Goal: Task Accomplishment & Management: Manage account settings

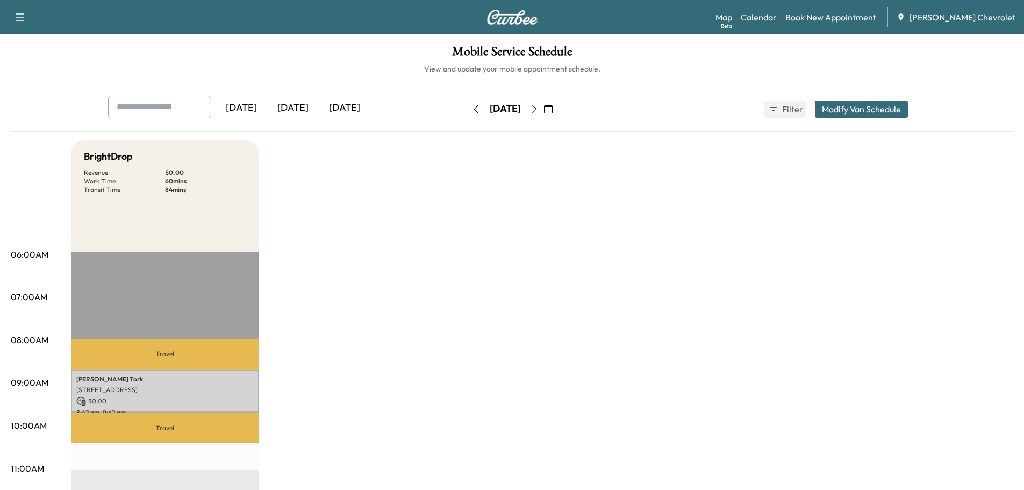
click at [307, 102] on div "[DATE]" at bounding box center [293, 108] width 52 height 25
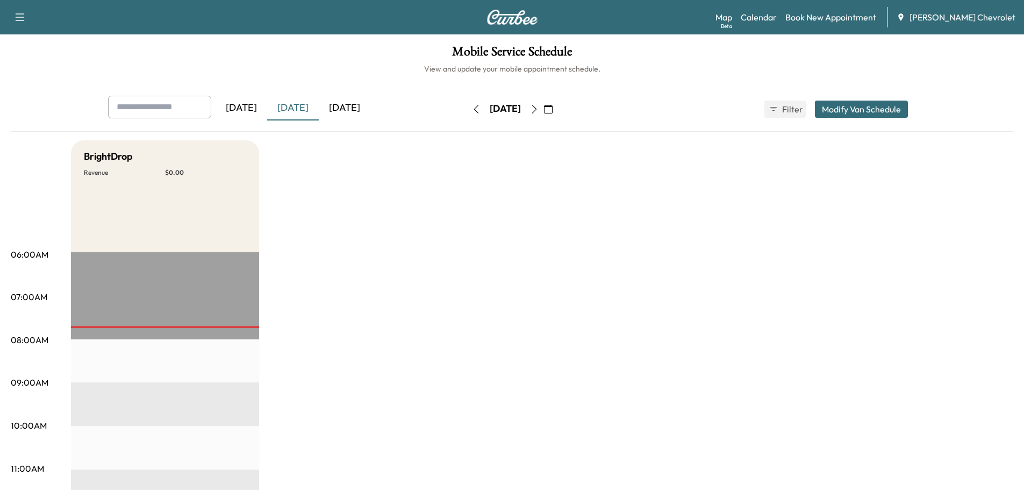
click at [344, 109] on div "[DATE]" at bounding box center [345, 108] width 52 height 25
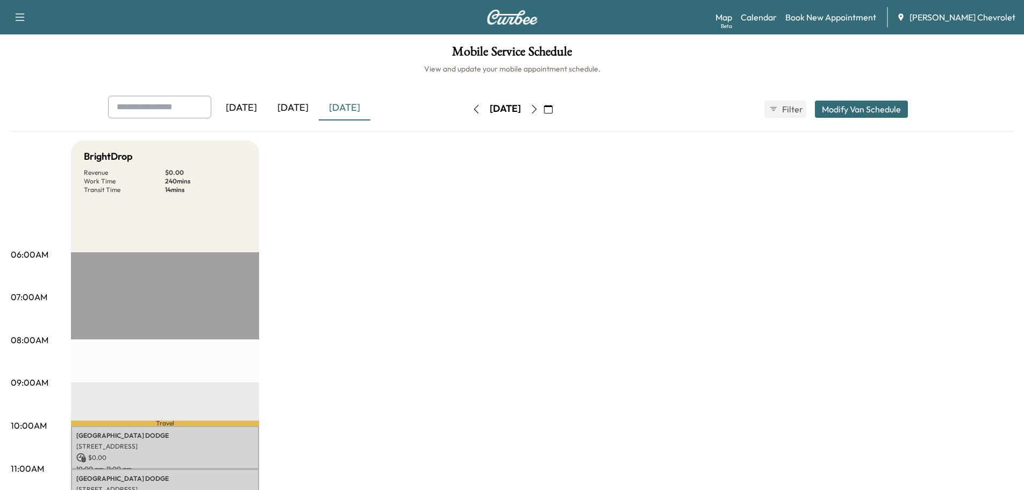
click at [303, 110] on div "[DATE]" at bounding box center [293, 108] width 52 height 25
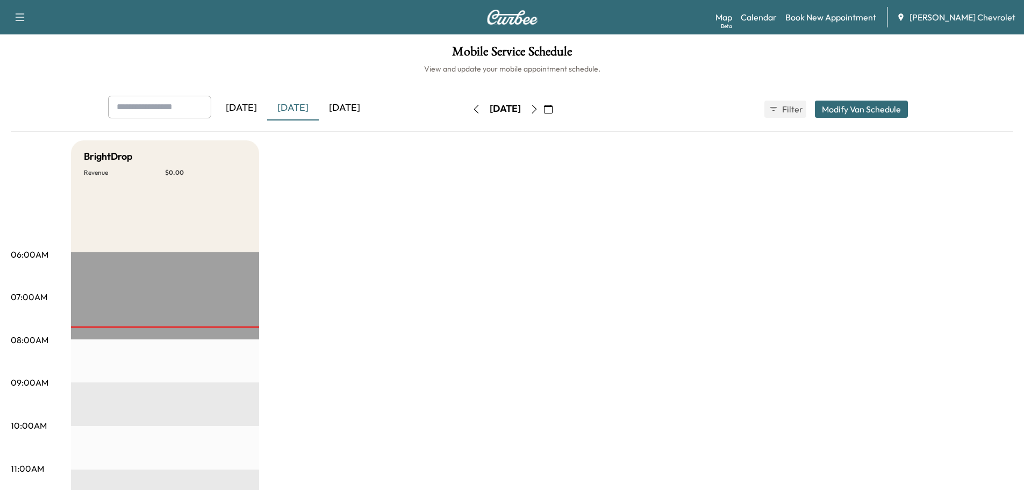
click at [339, 112] on div "[DATE]" at bounding box center [345, 108] width 52 height 25
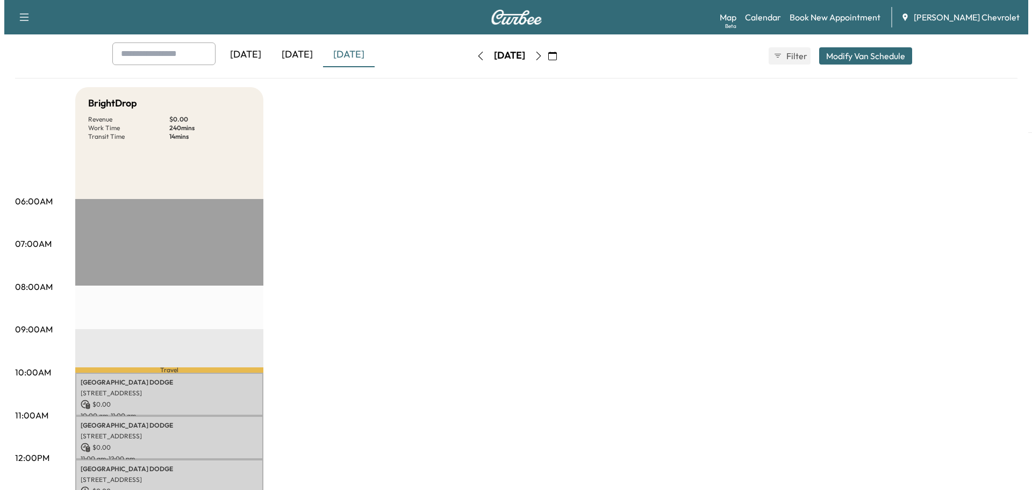
scroll to position [161, 0]
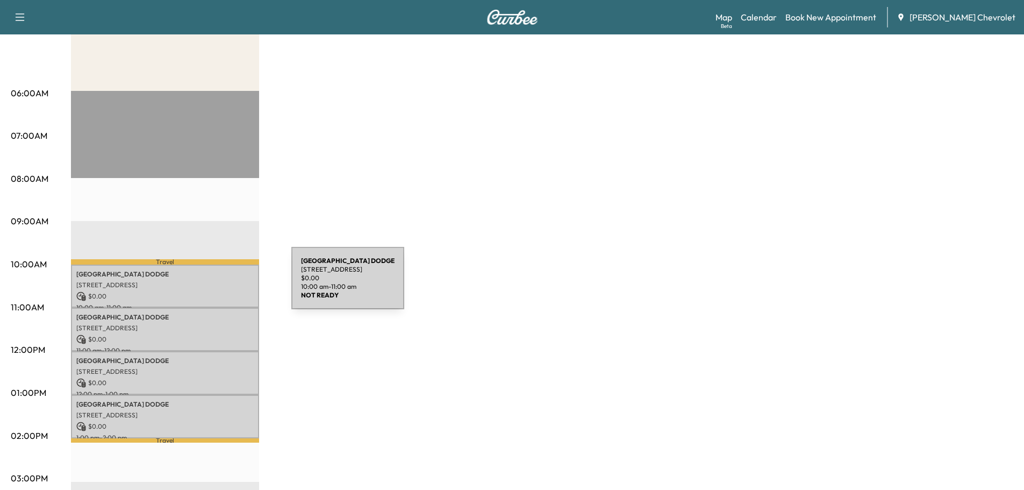
click at [211, 284] on p "[STREET_ADDRESS]" at bounding box center [164, 285] width 177 height 9
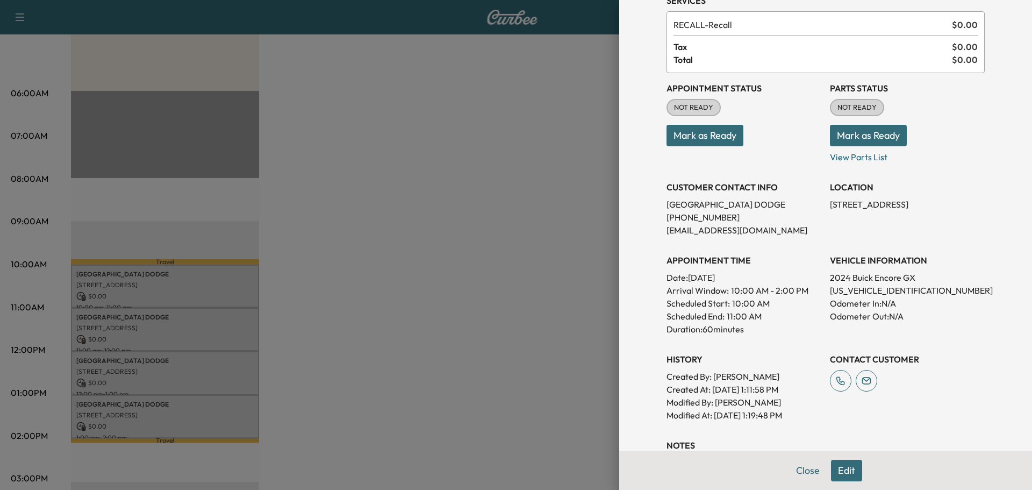
scroll to position [54, 0]
click at [856, 289] on p "[US_VEHICLE_IDENTIFICATION_NUMBER]" at bounding box center [907, 289] width 155 height 13
copy p "[US_VEHICLE_IDENTIFICATION_NUMBER]"
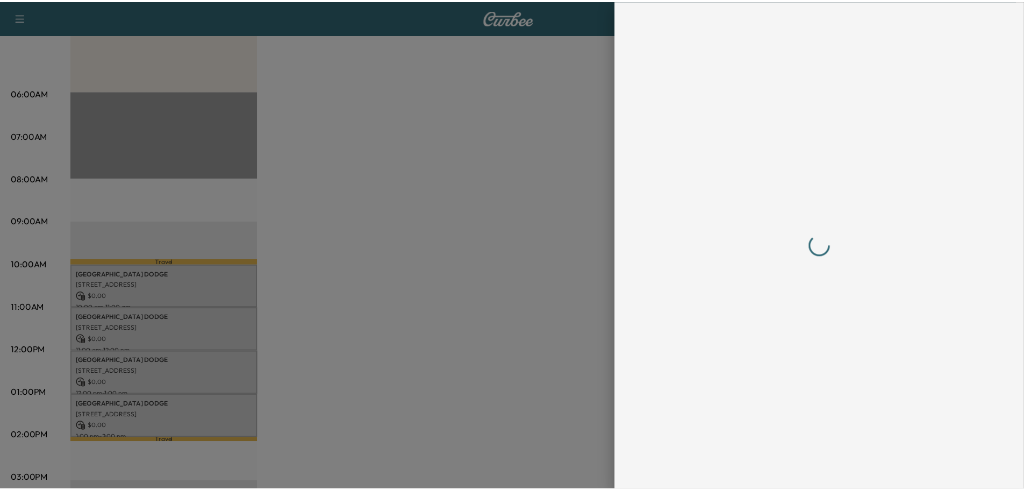
scroll to position [0, 0]
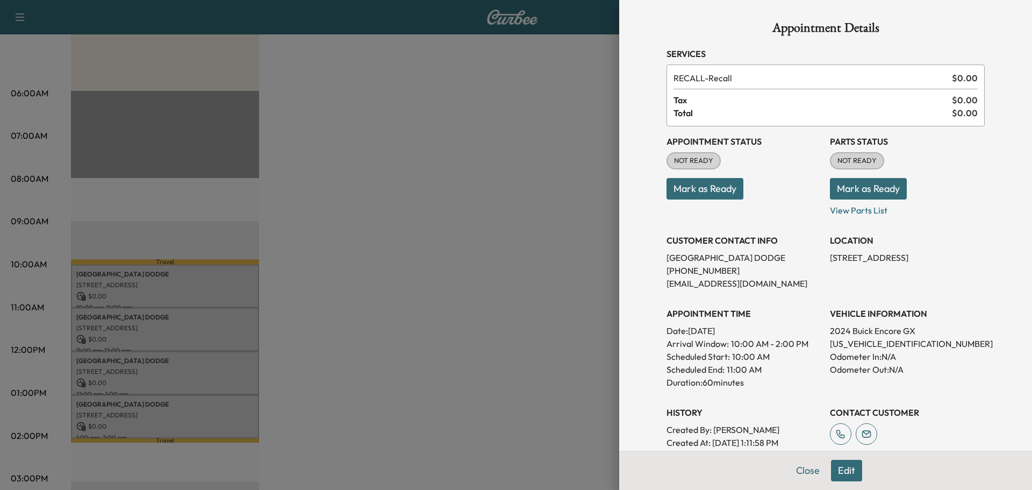
click at [884, 191] on button "Mark as Ready" at bounding box center [868, 189] width 77 height 22
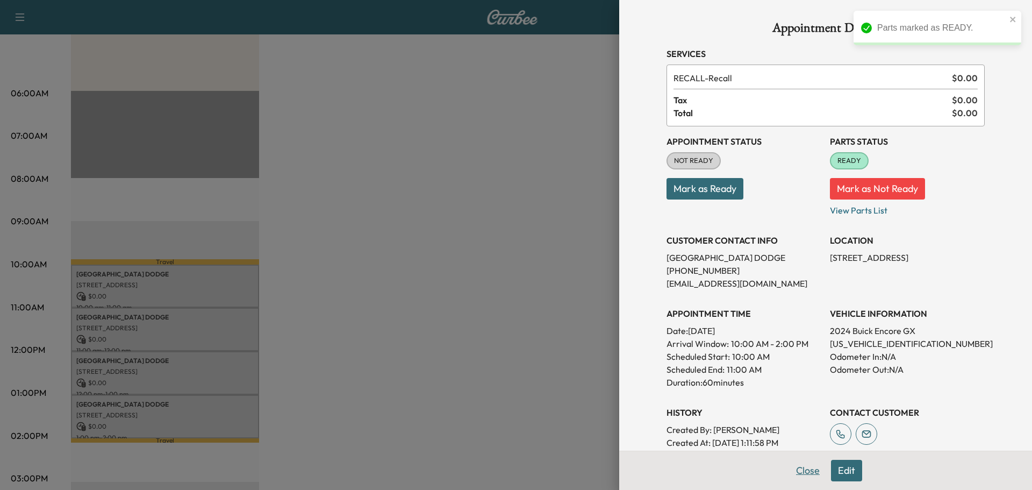
click at [799, 474] on button "Close" at bounding box center [808, 471] width 38 height 22
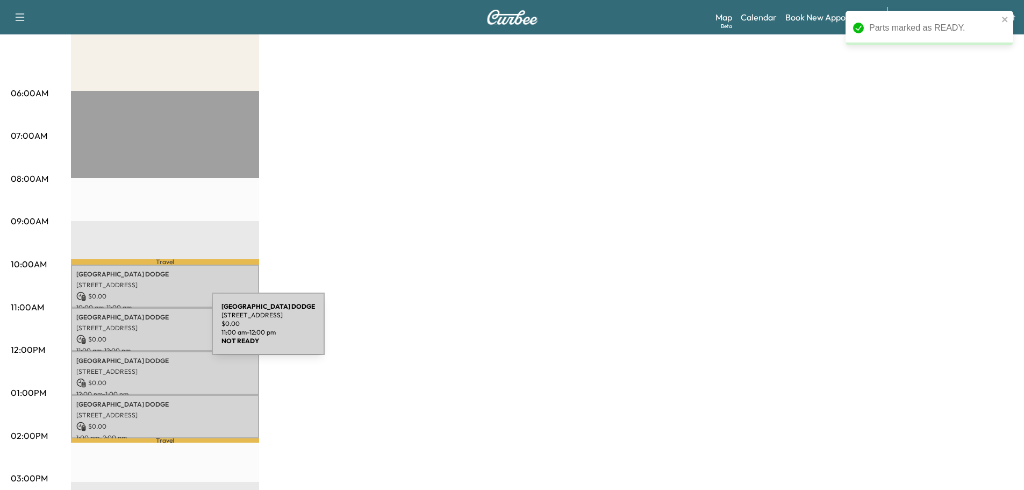
click at [131, 330] on div "NOTTINGHAM DODGE [STREET_ADDRESS] $ 0.00 11:00 am - 12:00 pm" at bounding box center [165, 330] width 188 height 44
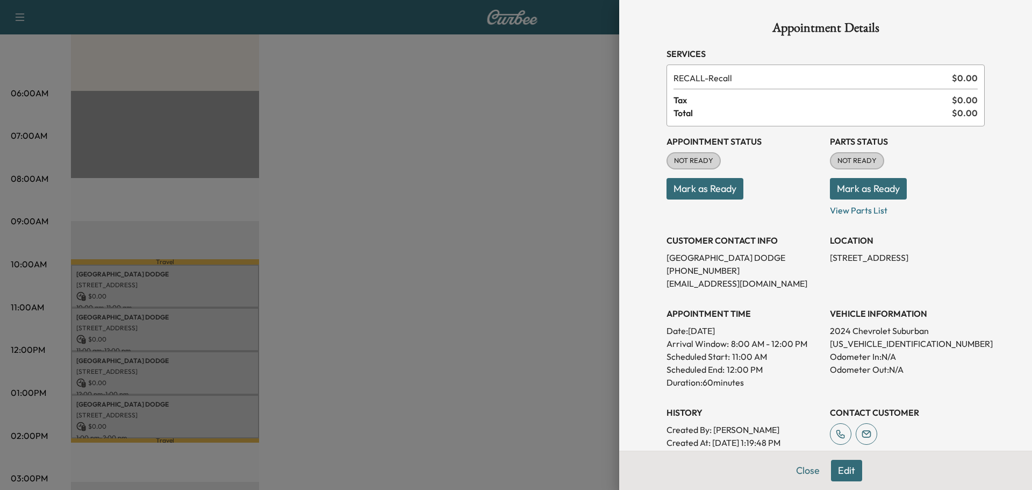
click at [867, 346] on p "[US_VEHICLE_IDENTIFICATION_NUMBER]" at bounding box center [907, 343] width 155 height 13
copy p "[US_VEHICLE_IDENTIFICATION_NUMBER]"
click at [872, 191] on button "Mark as Ready" at bounding box center [868, 189] width 77 height 22
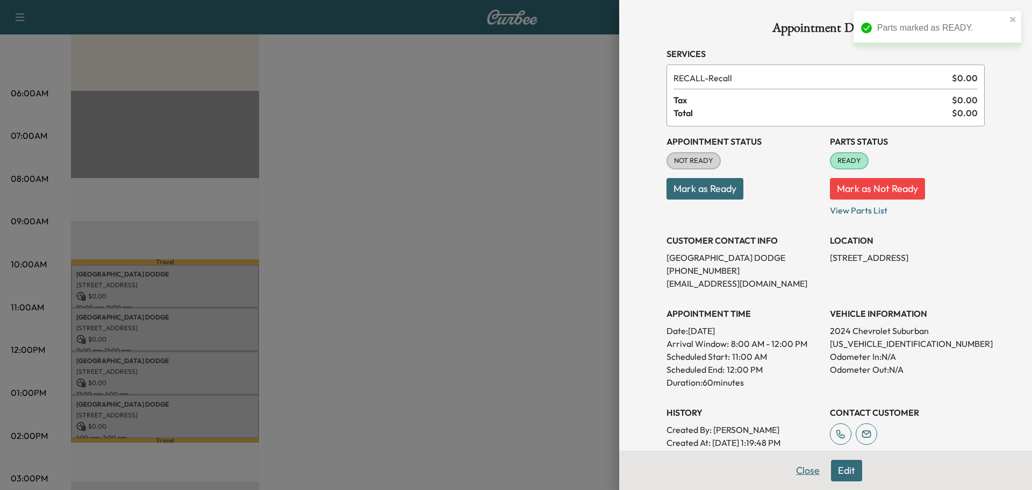
click at [795, 472] on button "Close" at bounding box center [808, 471] width 38 height 22
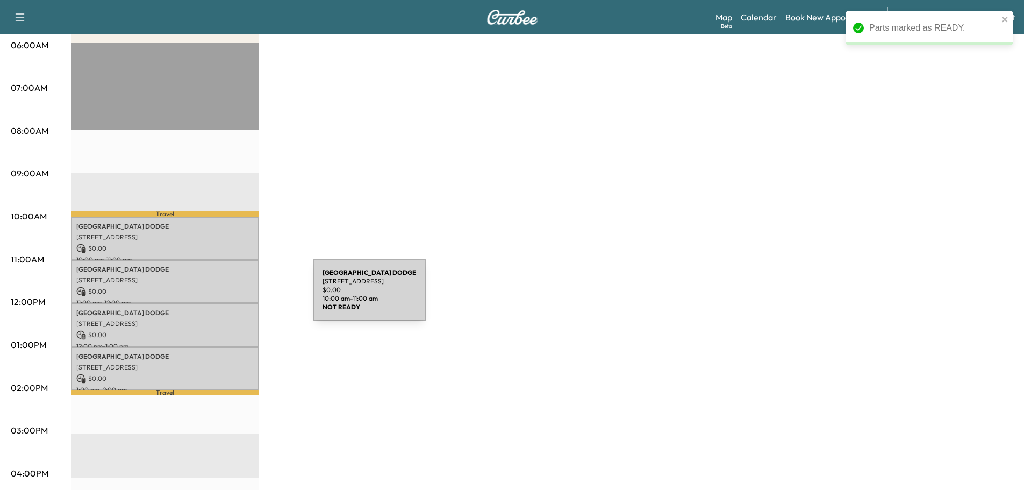
scroll to position [269, 0]
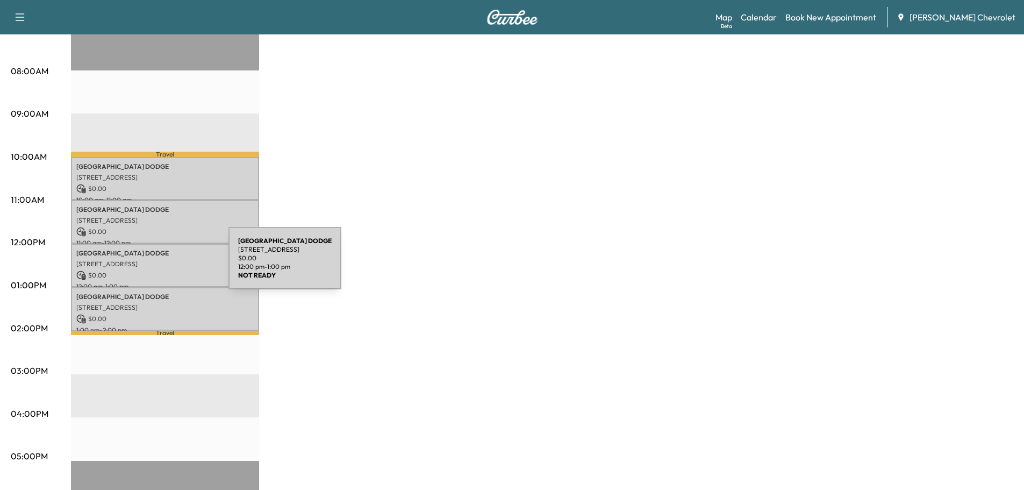
click at [148, 265] on p "[STREET_ADDRESS]" at bounding box center [164, 264] width 177 height 9
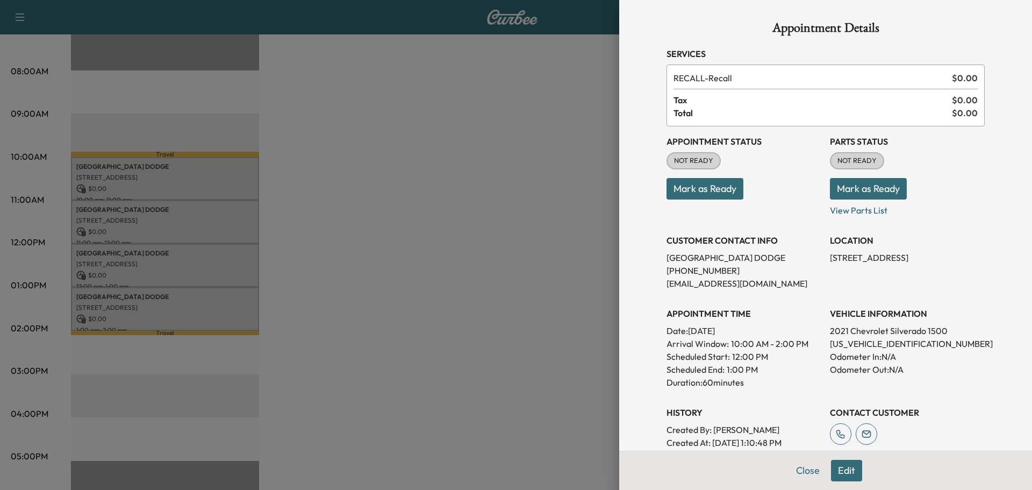
click at [874, 341] on p "[US_VEHICLE_IDENTIFICATION_NUMBER]" at bounding box center [907, 343] width 155 height 13
copy p "[US_VEHICLE_IDENTIFICATION_NUMBER]"
click at [871, 190] on button "Mark as Ready" at bounding box center [868, 189] width 77 height 22
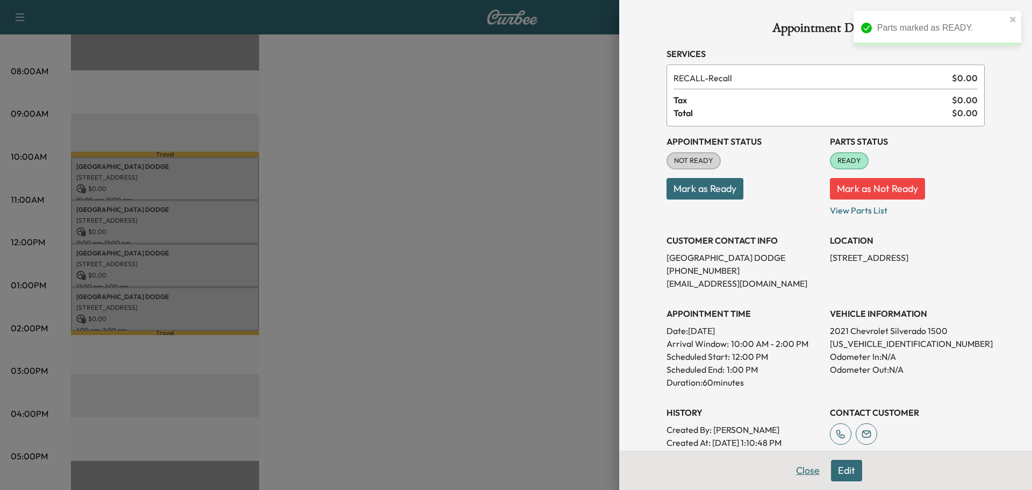
click at [804, 471] on button "Close" at bounding box center [808, 471] width 38 height 22
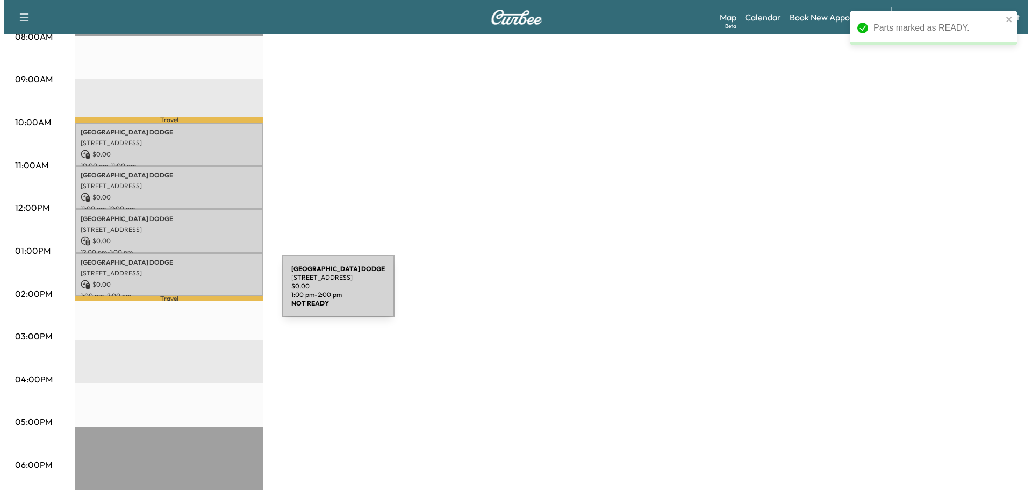
scroll to position [323, 0]
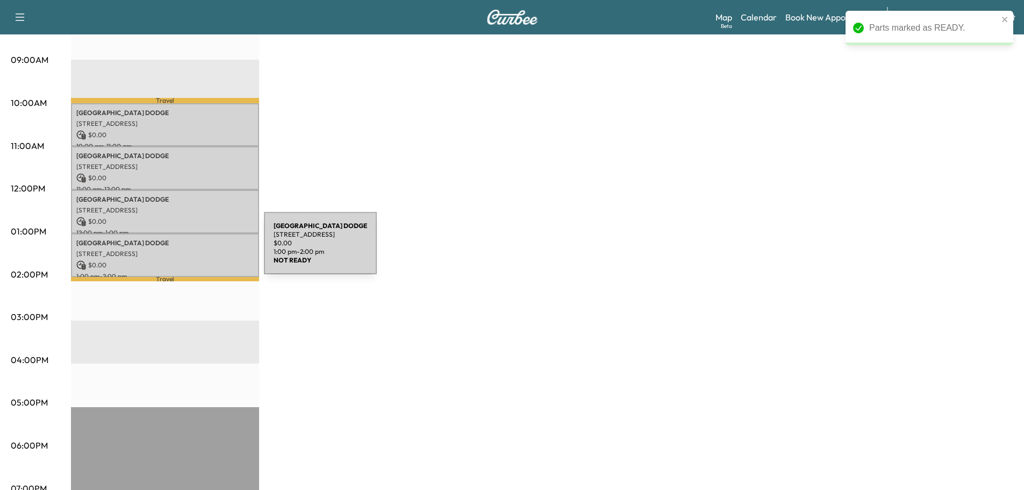
click at [183, 250] on p "[STREET_ADDRESS]" at bounding box center [164, 254] width 177 height 9
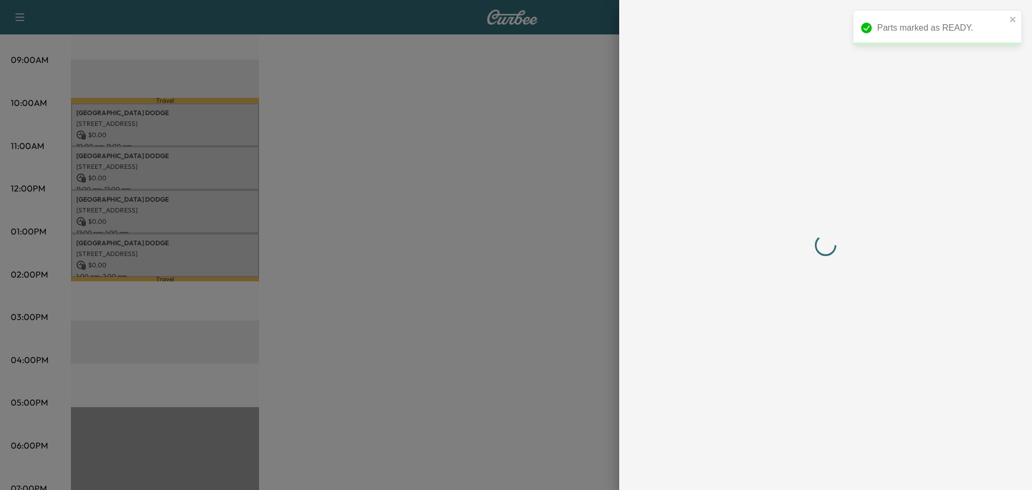
click at [183, 250] on div at bounding box center [516, 245] width 1032 height 490
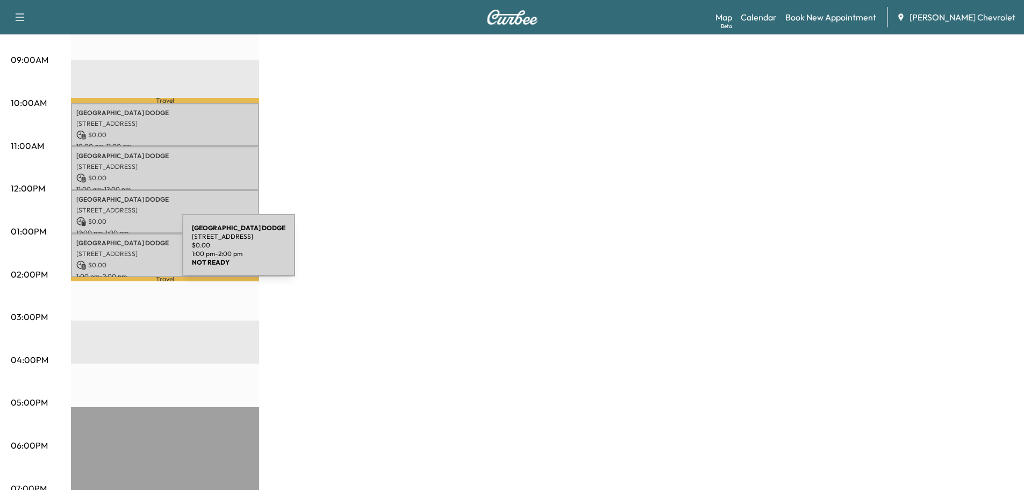
click at [102, 252] on p "[STREET_ADDRESS]" at bounding box center [164, 254] width 177 height 9
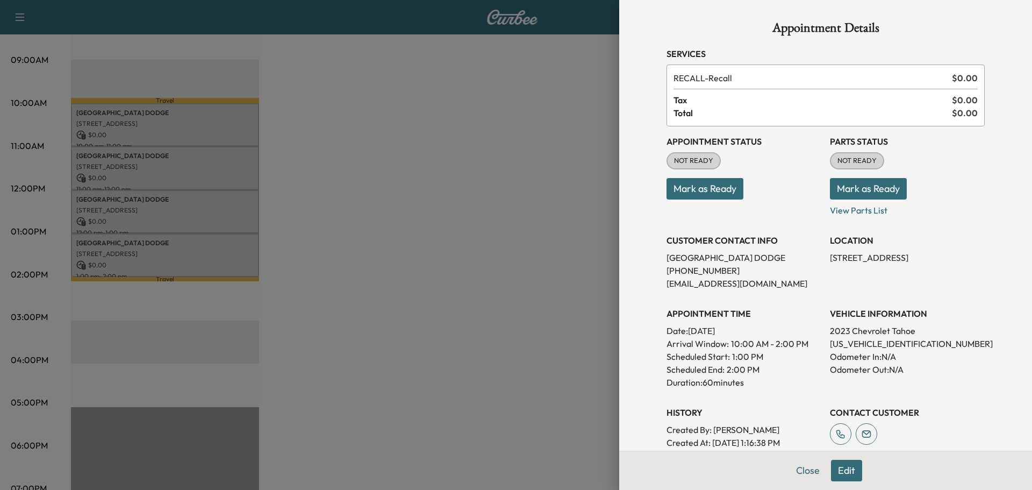
click at [866, 343] on p "[US_VEHICLE_IDENTIFICATION_NUMBER]" at bounding box center [907, 343] width 155 height 13
copy p "[US_VEHICLE_IDENTIFICATION_NUMBER]"
click at [856, 193] on button "Mark as Ready" at bounding box center [868, 189] width 77 height 22
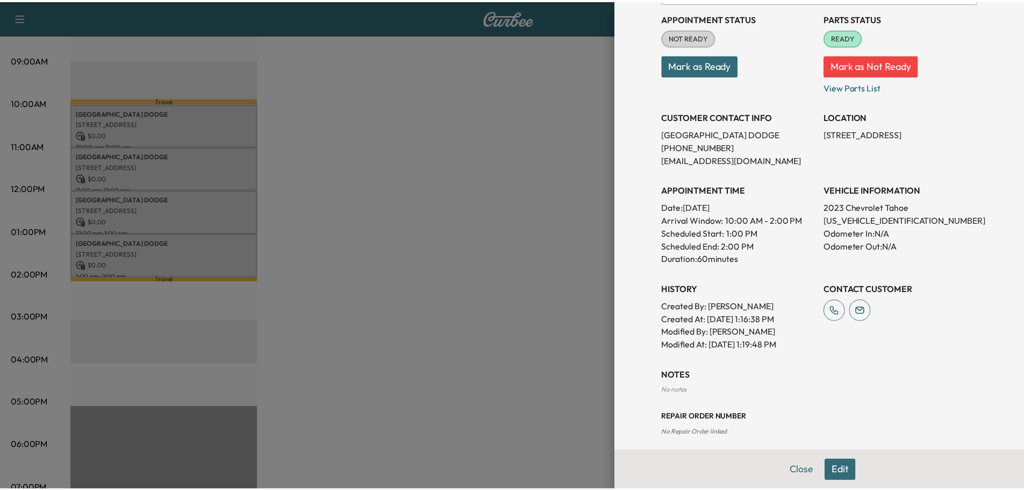
scroll to position [132, 0]
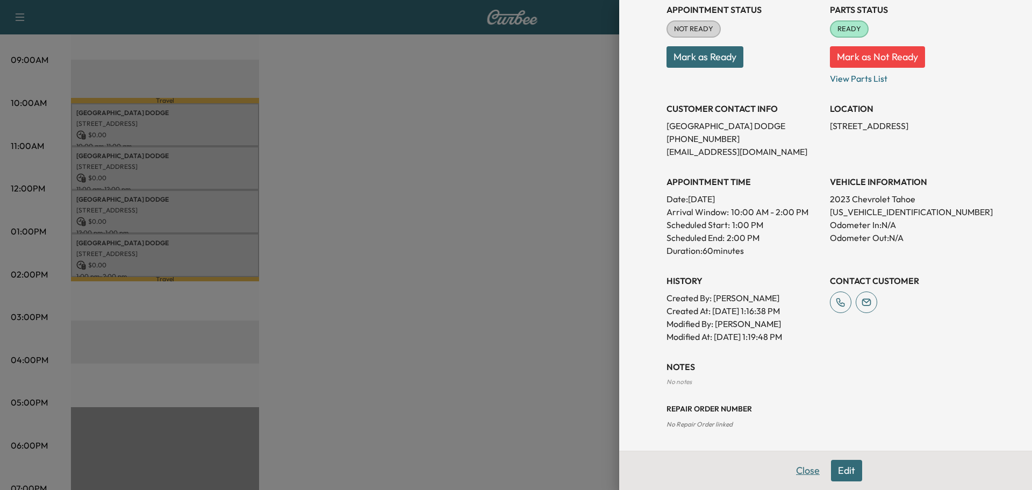
click at [811, 473] on button "Close" at bounding box center [808, 471] width 38 height 22
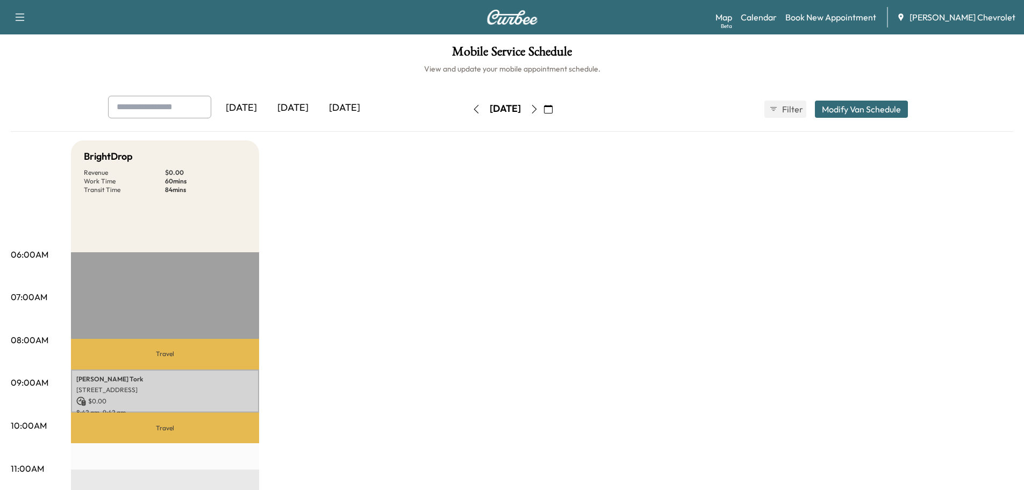
click at [290, 108] on div "[DATE]" at bounding box center [293, 108] width 52 height 25
